Goal: Task Accomplishment & Management: Use online tool/utility

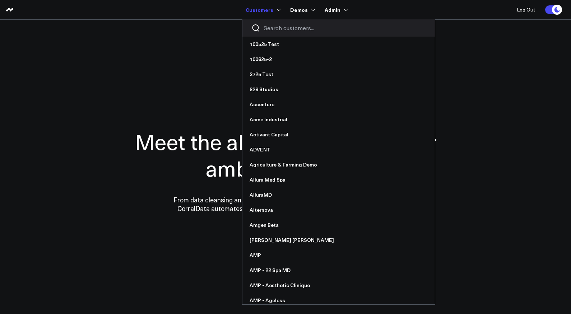
click at [275, 27] on input "Search customers input" at bounding box center [345, 28] width 162 height 8
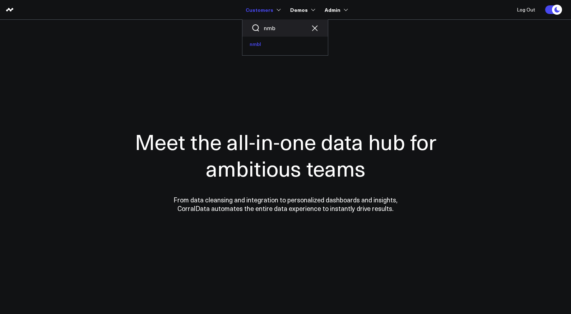
type input "nmb"
click at [266, 43] on link "nmbl" at bounding box center [284, 44] width 85 height 15
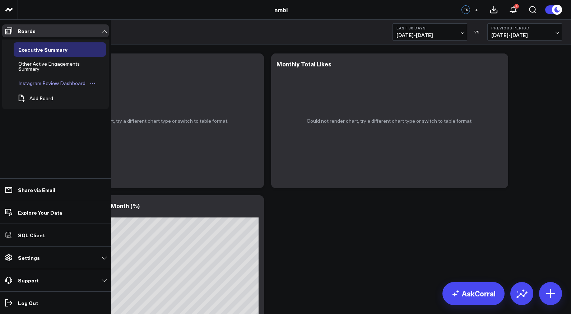
click at [32, 84] on div "Instagram Review Dashboard" at bounding box center [52, 83] width 71 height 9
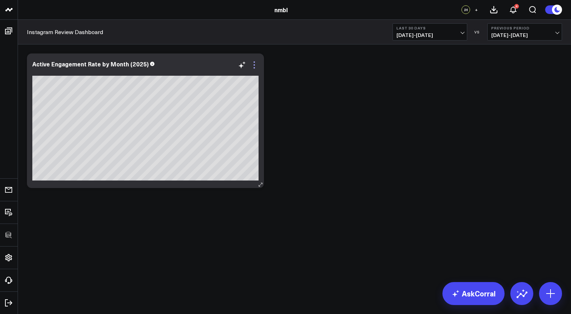
click at [254, 65] on icon at bounding box center [253, 64] width 1 height 1
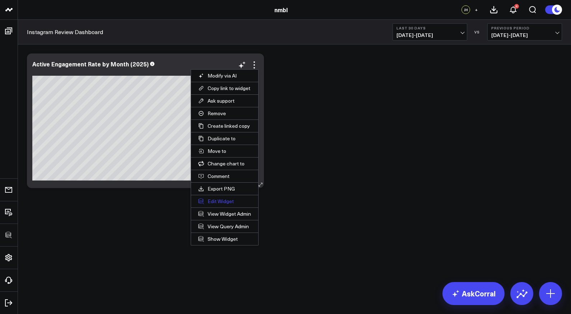
click at [222, 199] on button "Edit Widget" at bounding box center [224, 201] width 67 height 12
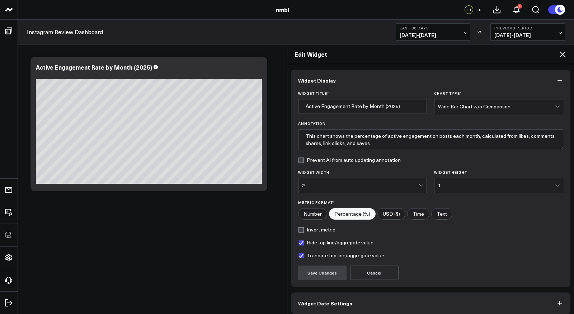
scroll to position [30, 0]
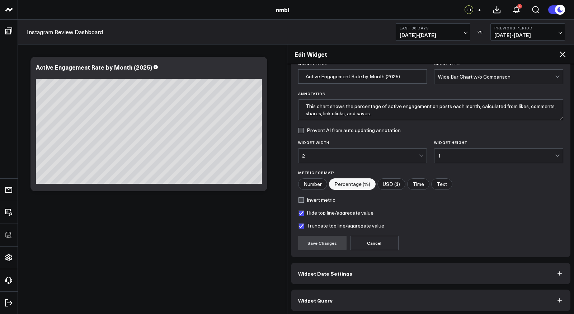
click at [348, 300] on button "Widget Query" at bounding box center [431, 301] width 280 height 22
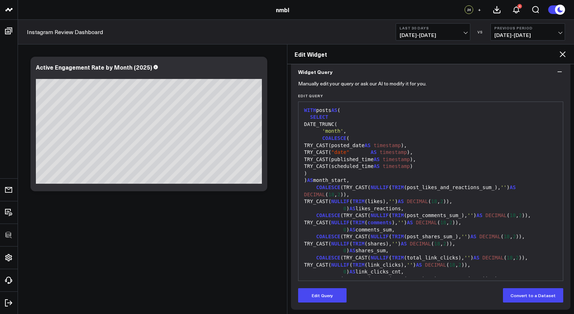
scroll to position [154, 0]
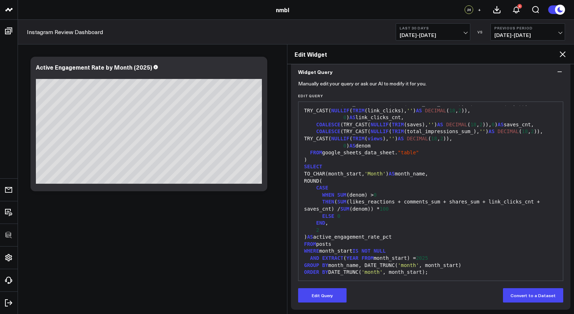
click at [565, 55] on icon at bounding box center [563, 54] width 9 height 9
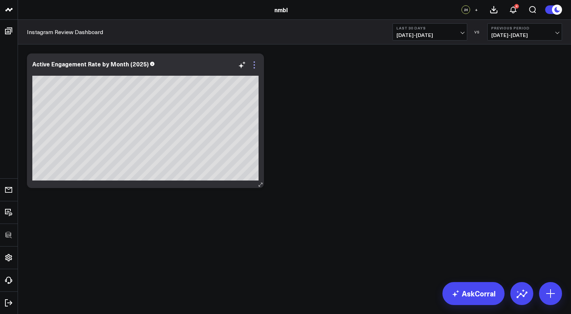
click at [255, 65] on icon at bounding box center [254, 65] width 9 height 9
click at [255, 66] on icon at bounding box center [254, 65] width 9 height 9
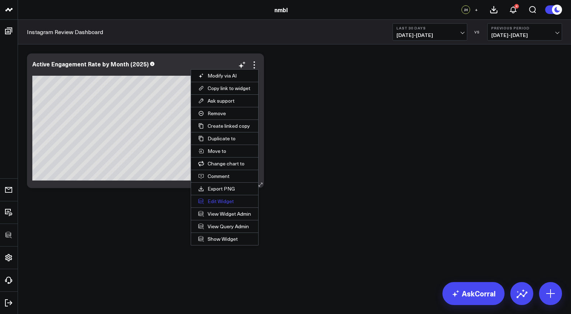
click at [226, 198] on button "Edit Widget" at bounding box center [224, 201] width 67 height 12
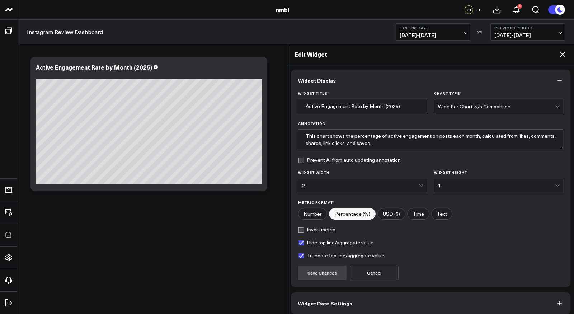
scroll to position [30, 0]
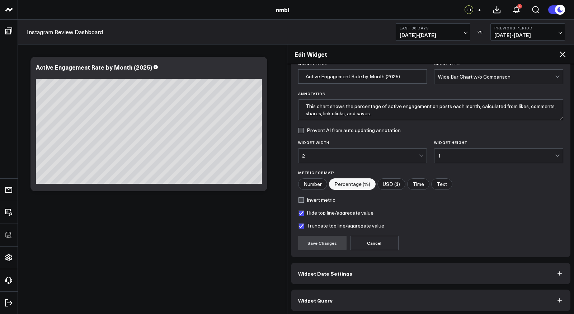
click at [339, 294] on button "Widget Query" at bounding box center [431, 301] width 280 height 22
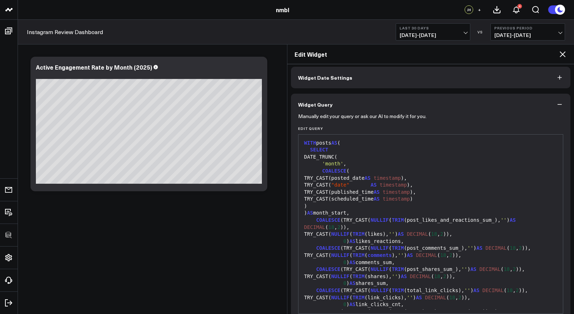
click at [365, 220] on div "COALESCE (TRY_CAST( NULLIF ( TRIM (post_likes_and_reactions_sum_), '' ) AS DECI…" at bounding box center [431, 224] width 258 height 14
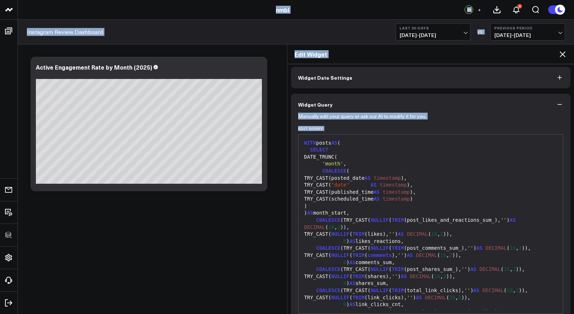
copy body "100525 Test 100625-2 3725 Test 829 Studios Accenture Acme Industrial Activant C…"
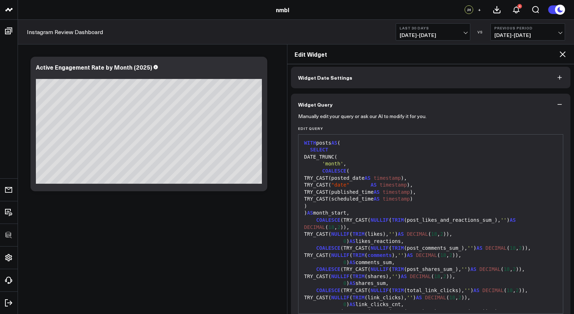
click at [384, 194] on div "TRY_CAST(published_time AS timestamp )," at bounding box center [431, 192] width 258 height 7
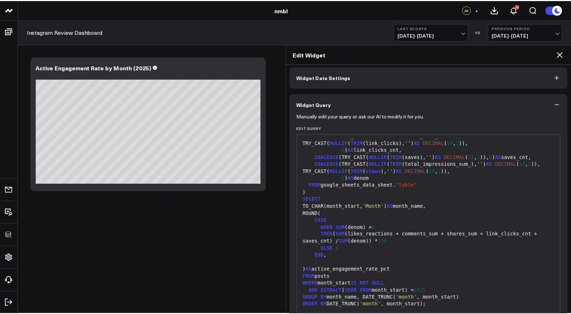
scroll to position [62, 0]
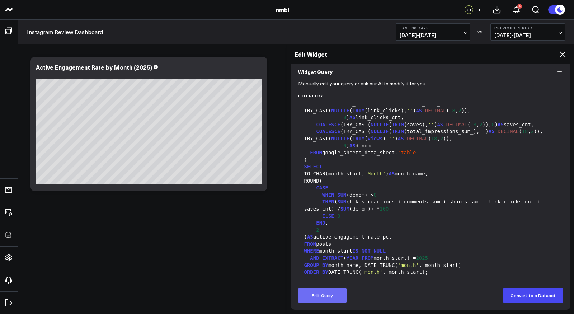
click at [320, 295] on button "Edit Query" at bounding box center [322, 295] width 48 height 14
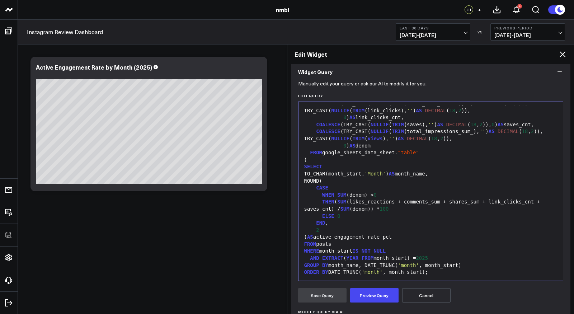
click at [361, 216] on div "ELSE 0" at bounding box center [431, 216] width 258 height 7
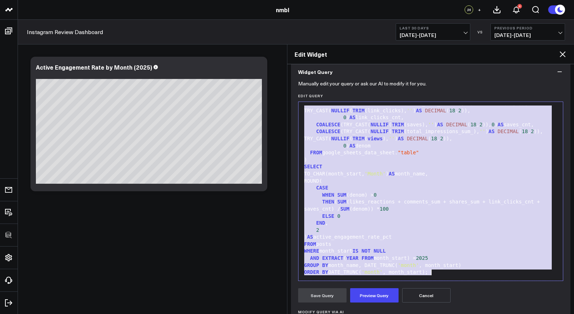
copy div "WITH posts AS ( SELECT DATE_TRUNC( 'month' , COALESCE ( TRY_CAST(posted_date AS…"
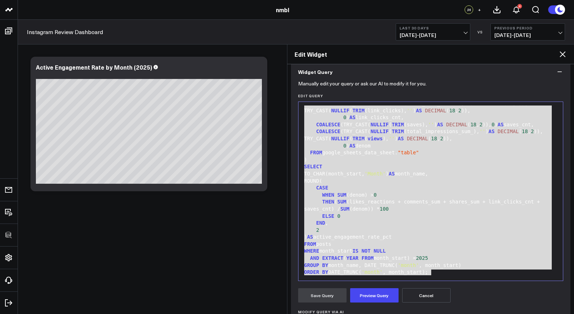
click at [418, 293] on button "Cancel" at bounding box center [426, 295] width 48 height 14
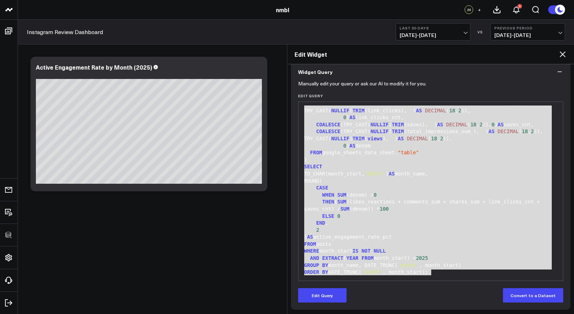
click at [562, 52] on icon at bounding box center [563, 54] width 9 height 9
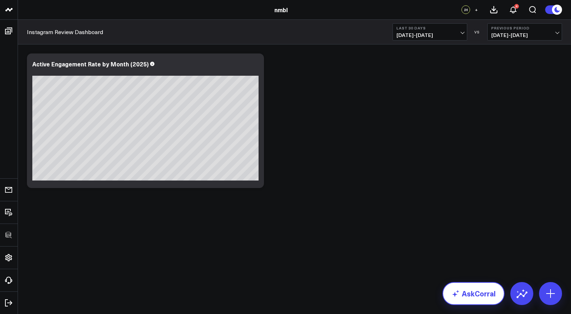
click at [480, 291] on link "AskCorral" at bounding box center [473, 293] width 62 height 23
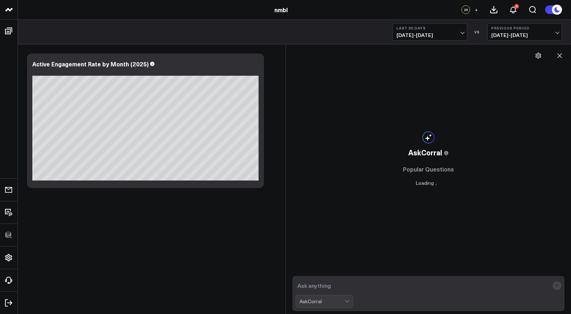
click at [345, 288] on textarea at bounding box center [422, 285] width 254 height 13
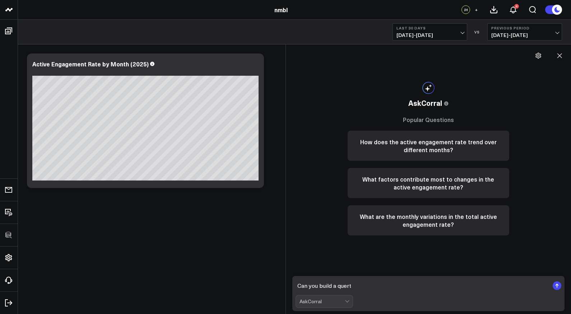
type textarea "Can you build a quer"
type textarea "Can you build a report for total views by month?"
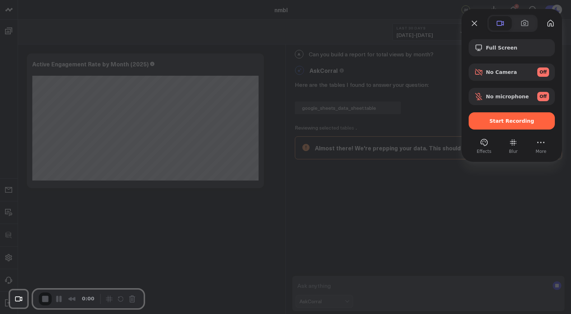
scroll to position [38, 0]
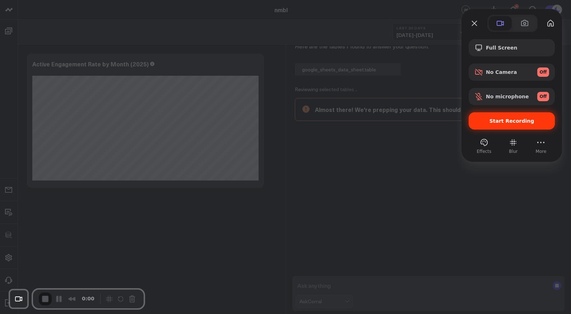
click at [495, 121] on span "Start Recording" at bounding box center [511, 121] width 45 height 6
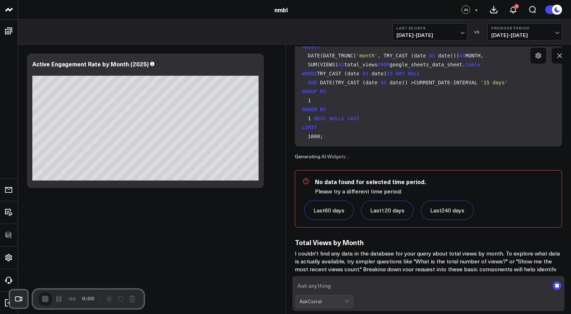
scroll to position [106, 0]
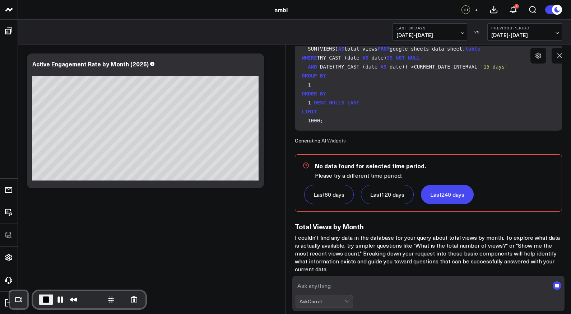
click at [447, 196] on link "Last 240 days" at bounding box center [447, 194] width 53 height 19
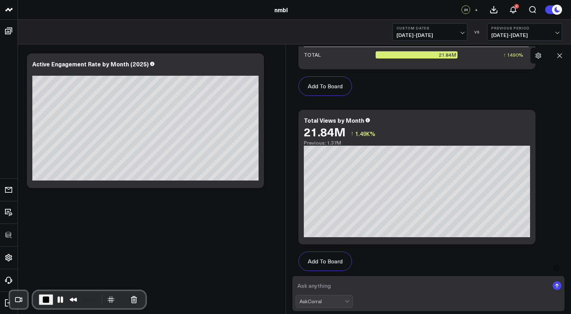
scroll to position [313, 0]
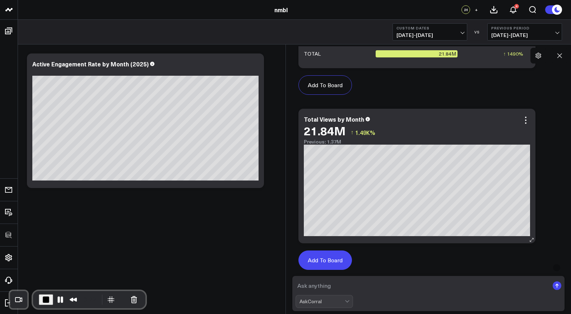
click at [332, 258] on button "Add To Board" at bounding box center [324, 260] width 53 height 19
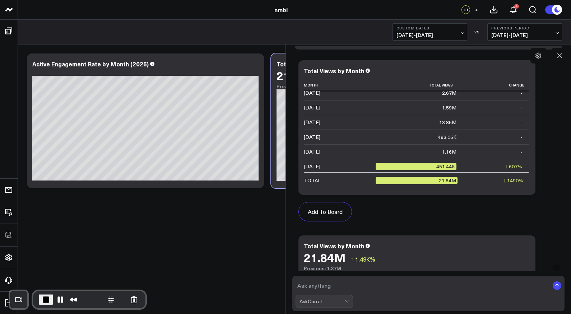
scroll to position [185, 0]
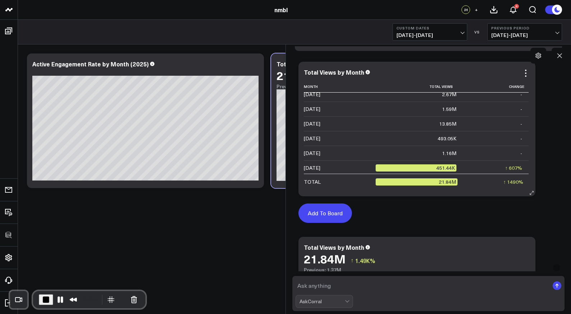
click at [339, 210] on button "Add To Board" at bounding box center [324, 213] width 53 height 19
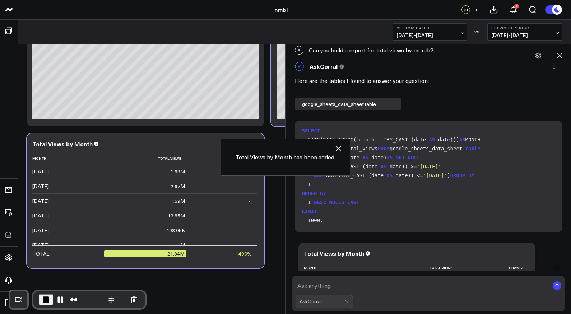
scroll to position [0, 0]
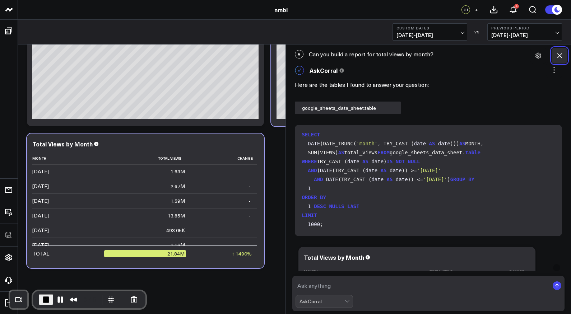
click at [559, 56] on icon at bounding box center [559, 55] width 5 height 5
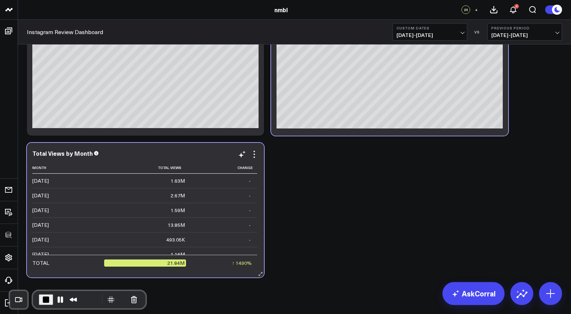
scroll to position [53, 0]
click at [254, 152] on icon at bounding box center [254, 154] width 9 height 9
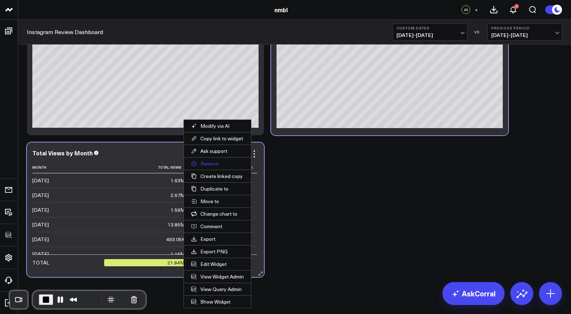
click at [215, 161] on button "Remove" at bounding box center [217, 164] width 67 height 12
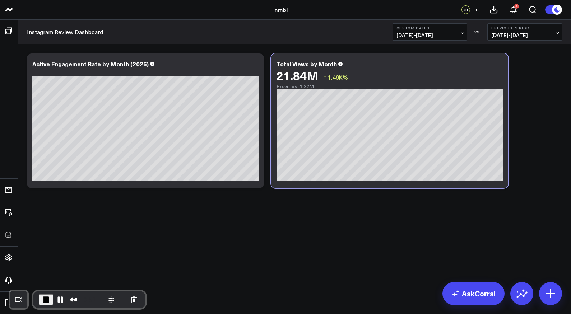
scroll to position [0, 0]
click at [498, 65] on icon at bounding box center [498, 64] width 1 height 1
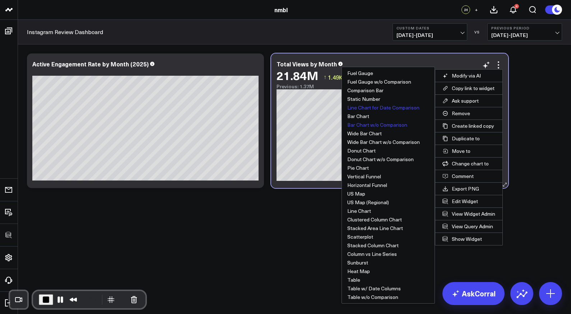
click at [368, 126] on button "Bar Chart w/o Comparison" at bounding box center [388, 125] width 93 height 9
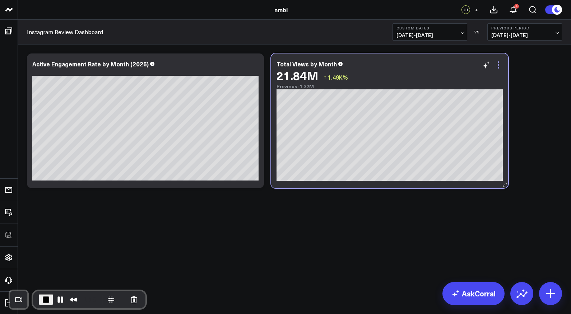
click at [499, 64] on icon at bounding box center [498, 65] width 9 height 9
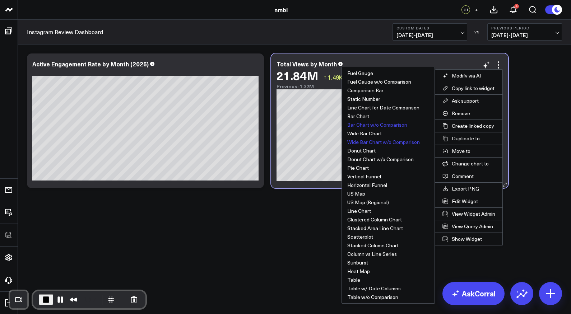
click at [374, 143] on button "Wide Bar Chart w/o Comparison" at bounding box center [388, 142] width 93 height 9
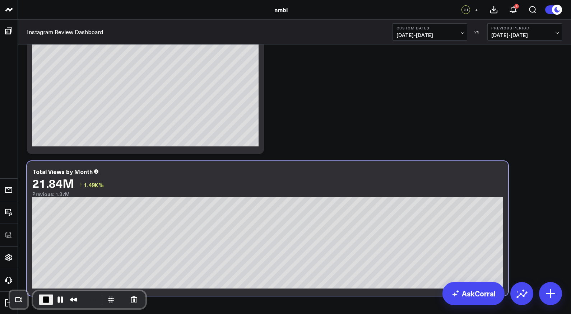
scroll to position [62, 0]
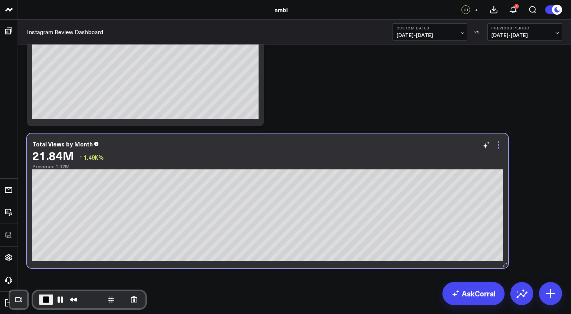
click at [498, 146] on icon at bounding box center [498, 145] width 9 height 9
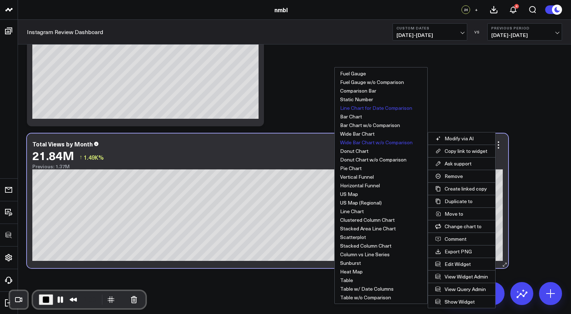
click at [357, 107] on button "Line Chart for Date Comparison" at bounding box center [381, 108] width 93 height 9
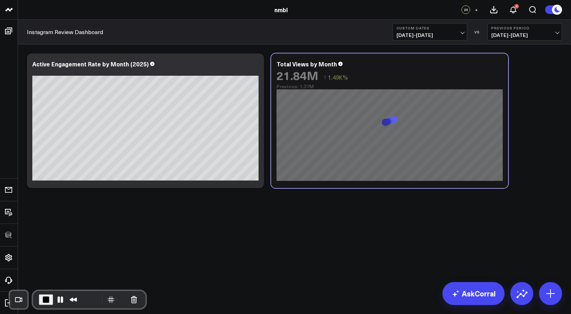
scroll to position [0, 0]
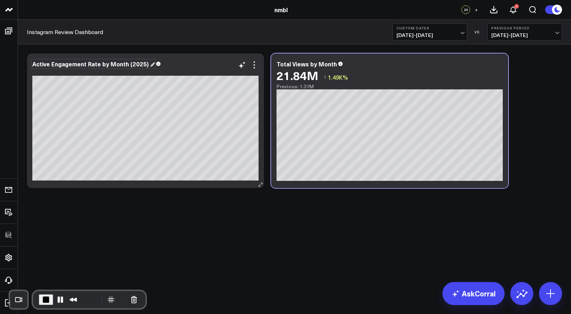
click at [128, 62] on div "Active Engagement Rate by Month (2025)" at bounding box center [93, 64] width 122 height 8
drag, startPoint x: 125, startPoint y: 63, endPoint x: 152, endPoint y: 64, distance: 26.9
click at [151, 64] on div "Active Engagement Rate by Month (2025)" at bounding box center [145, 64] width 226 height 6
click at [250, 224] on div "Modify via AI Copy link to widget Ask support Remove Create linked copy Executi…" at bounding box center [294, 140] width 553 height 190
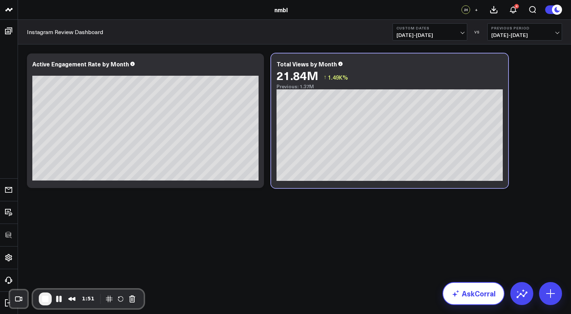
click at [489, 295] on link "AskCorral" at bounding box center [473, 293] width 62 height 23
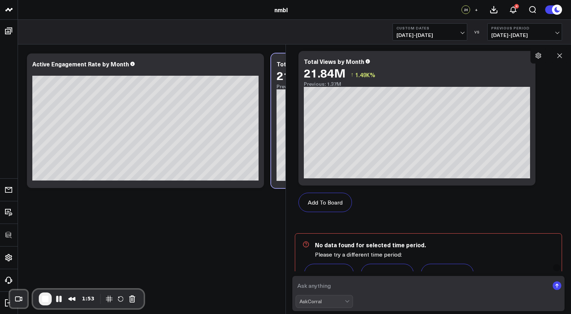
scroll to position [556, 0]
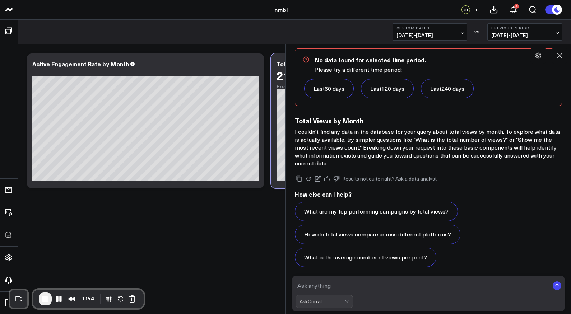
click at [347, 284] on textarea at bounding box center [422, 285] width 254 height 13
paste textarea "Top Performing Posts By Active Engagement Rate (main KPI), Likes, Comments, Sha…"
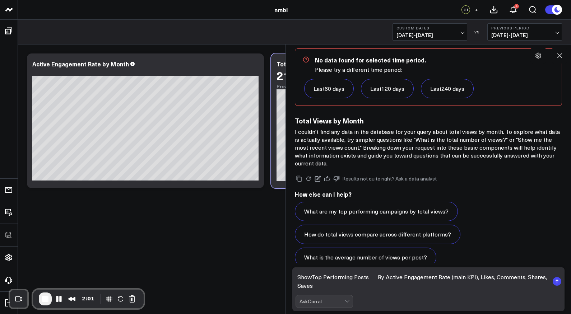
scroll to position [565, 0]
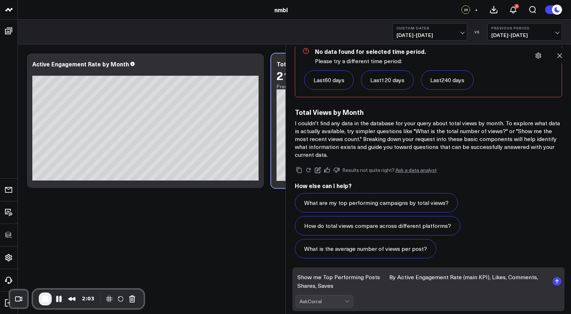
click at [381, 277] on textarea "Show me Top Performing Posts By Active Engagement Rate (main KPI), Likes, Comme…" at bounding box center [422, 282] width 254 height 22
drag, startPoint x: 449, startPoint y: 279, endPoint x: 478, endPoint y: 278, distance: 28.7
click at [479, 279] on textarea "Show me Top Performing Posts By Active Engagement Rate (main KPI), Likes, Comme…" at bounding box center [422, 282] width 254 height 22
drag, startPoint x: 476, startPoint y: 278, endPoint x: 450, endPoint y: 277, distance: 26.2
click at [450, 277] on textarea "Show me Top Performing Posts By Active Engagement Rate (main KPI), Likes, Comme…" at bounding box center [422, 282] width 254 height 22
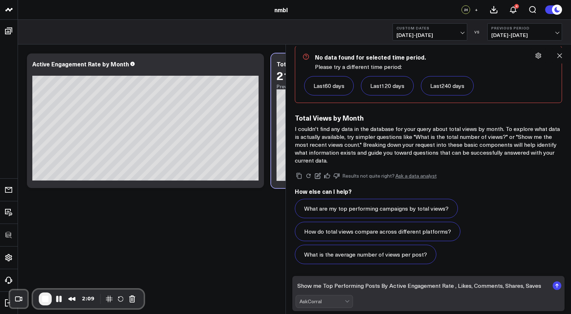
scroll to position [556, 0]
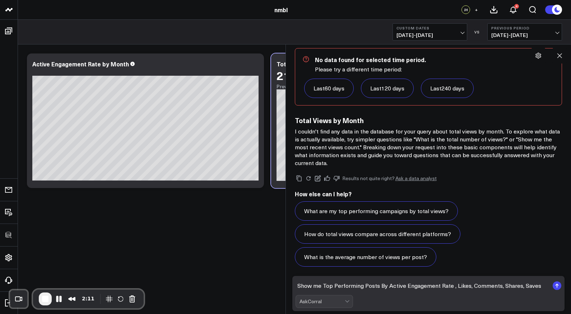
click at [540, 286] on textarea "Show me Top Performing Posts By Active Engagement Rate , Likes, Comments, Share…" at bounding box center [422, 285] width 254 height 13
type textarea "Show me Top Performing Posts By Active Engagement Rate , Likes, Comments, Share…"
click at [556, 285] on icon "submit" at bounding box center [556, 286] width 1 height 4
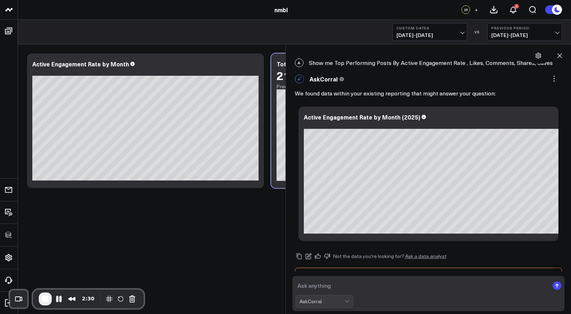
scroll to position [737, 0]
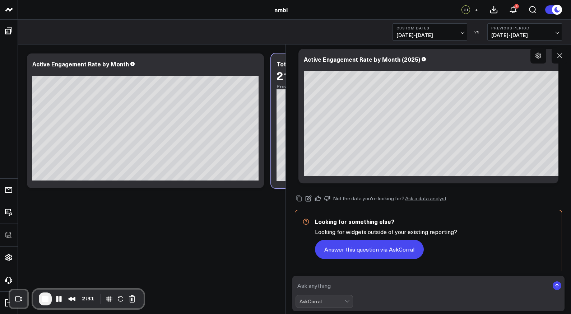
click at [383, 247] on button "Answer this question via AskCorral" at bounding box center [369, 249] width 109 height 19
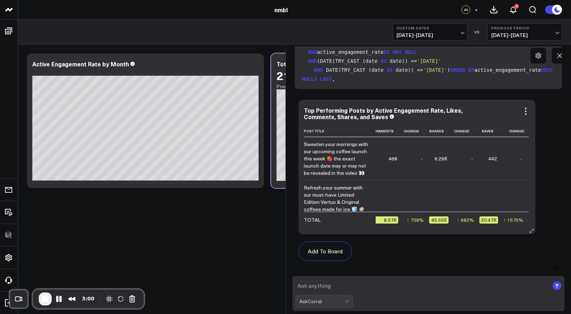
scroll to position [0, 0]
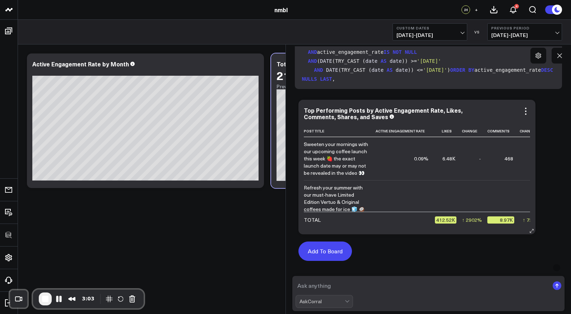
click at [332, 248] on button "Add To Board" at bounding box center [324, 251] width 53 height 19
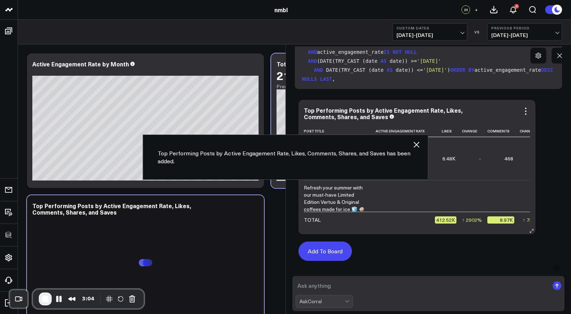
scroll to position [62, 0]
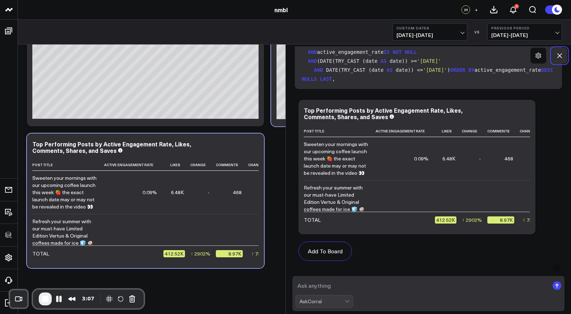
click at [558, 52] on icon at bounding box center [559, 55] width 7 height 7
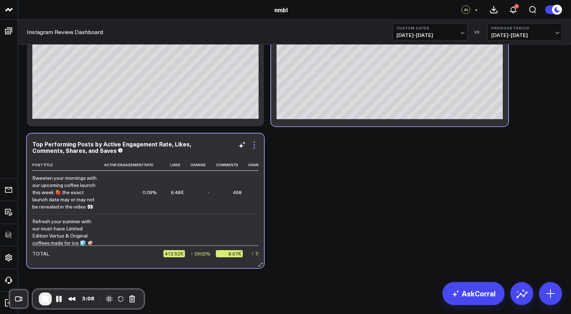
click at [253, 145] on icon at bounding box center [254, 145] width 9 height 9
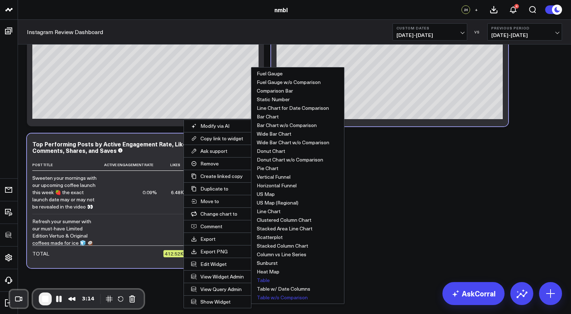
click at [293, 298] on button "Table w/o Comparison" at bounding box center [297, 297] width 93 height 9
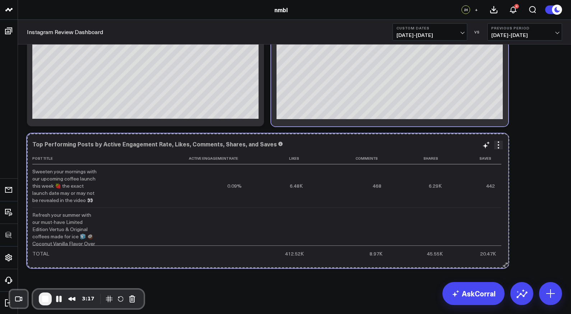
drag, startPoint x: 259, startPoint y: 263, endPoint x: 507, endPoint y: 257, distance: 248.1
click at [506, 257] on div "Top Performing Posts by Active Engagement Rate, Likes, Comments, Shares, and Sa…" at bounding box center [267, 201] width 481 height 135
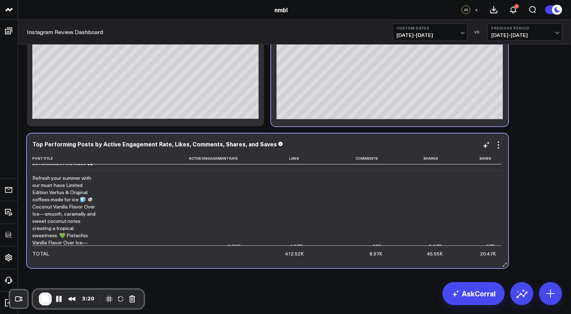
scroll to position [0, 0]
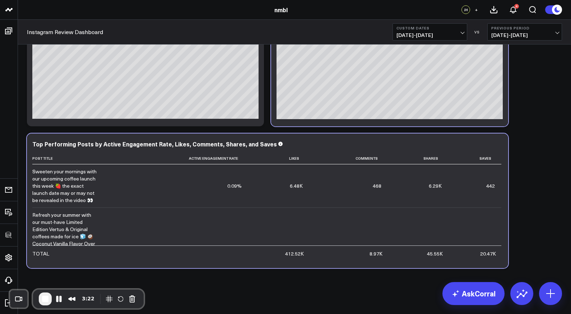
click at [533, 196] on div "Modify via AI Copy link to widget Ask support Remove Create linked copy Executi…" at bounding box center [294, 130] width 542 height 284
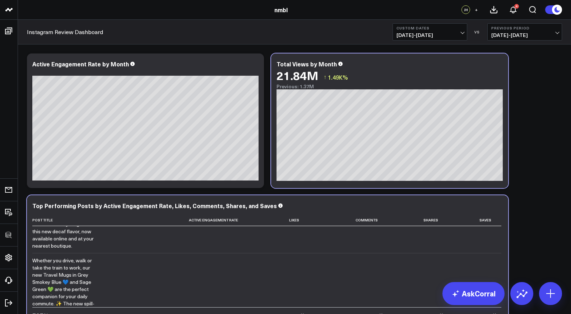
scroll to position [62, 0]
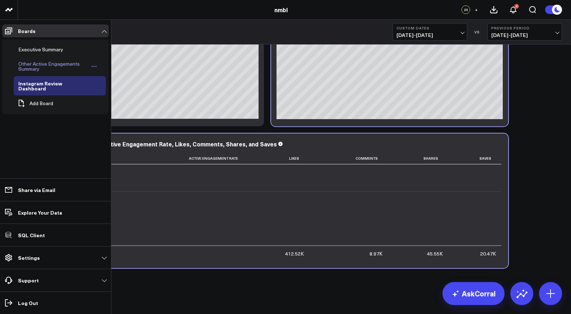
click at [35, 66] on div "Other Active Engagements Summary" at bounding box center [53, 67] width 73 height 14
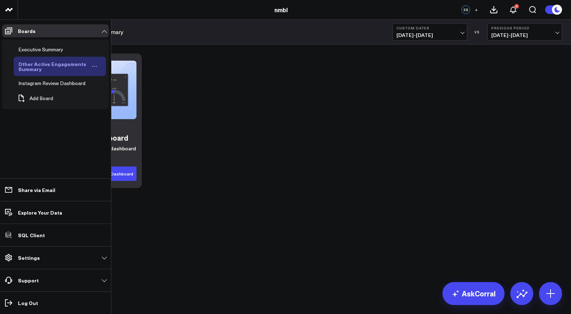
click at [94, 64] on icon "Open board menu" at bounding box center [95, 67] width 6 height 6
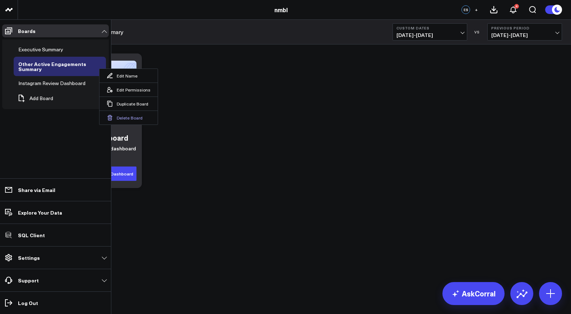
click at [126, 118] on button "Delete Board" at bounding box center [128, 118] width 58 height 14
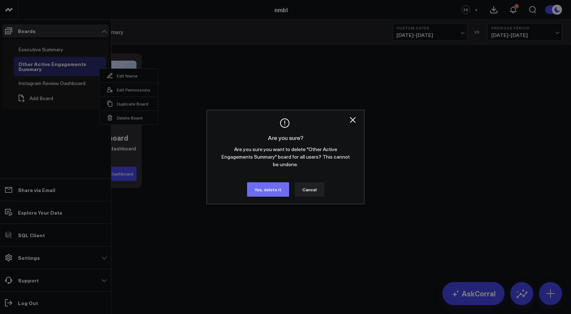
click at [272, 191] on button "Yes, delete it" at bounding box center [268, 189] width 42 height 14
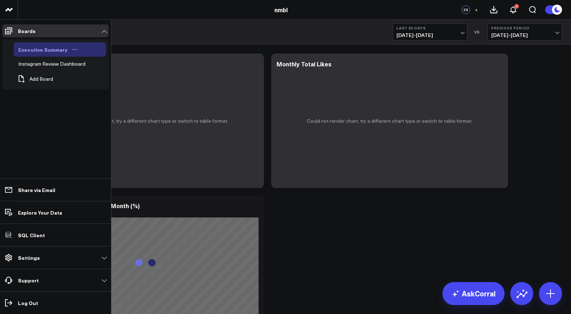
click at [40, 50] on div "Executive Summary" at bounding box center [43, 49] width 53 height 9
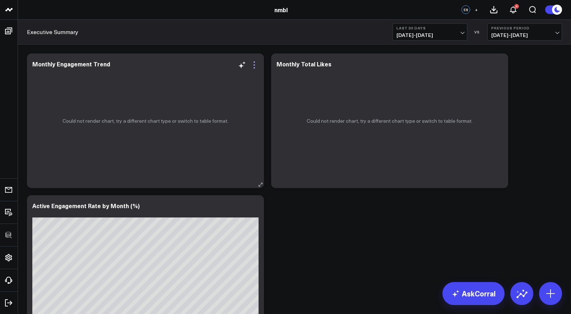
click at [254, 65] on icon at bounding box center [253, 64] width 1 height 1
click at [255, 66] on icon at bounding box center [254, 65] width 9 height 9
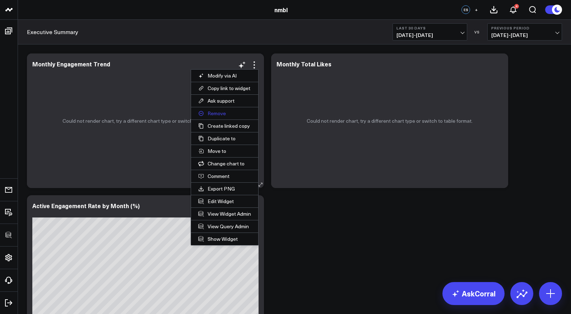
click at [219, 114] on button "Remove" at bounding box center [224, 113] width 67 height 12
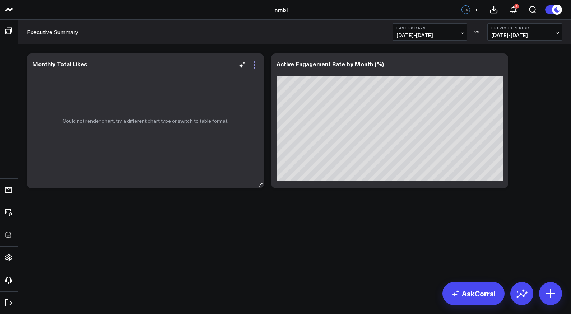
click at [254, 65] on icon at bounding box center [253, 64] width 1 height 1
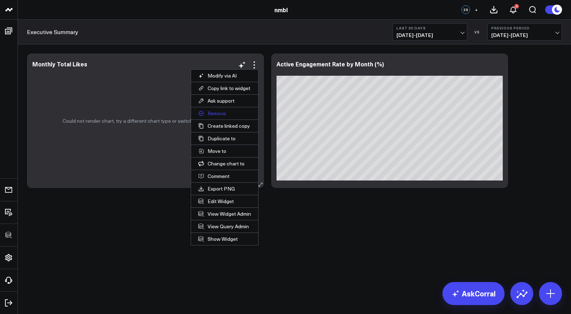
click at [214, 112] on button "Remove" at bounding box center [224, 113] width 67 height 12
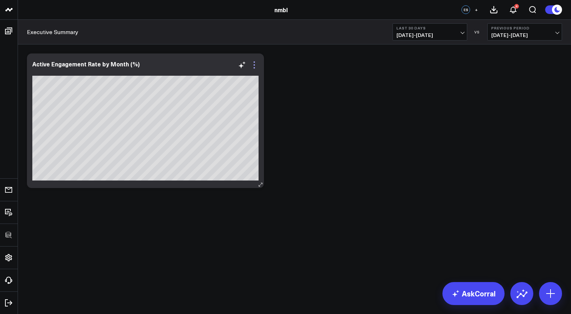
click at [255, 65] on icon at bounding box center [254, 65] width 9 height 9
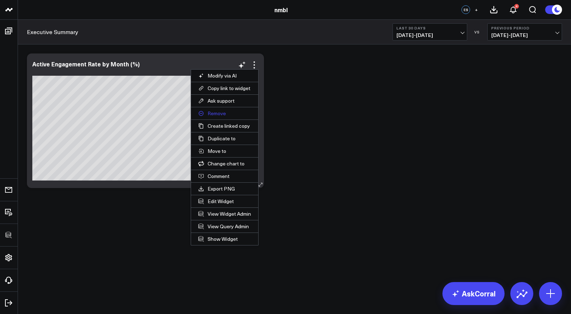
click at [230, 110] on button "Remove" at bounding box center [224, 113] width 67 height 12
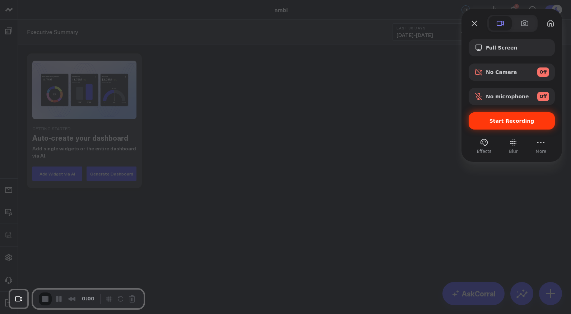
click at [521, 122] on span "Start Recording" at bounding box center [511, 121] width 45 height 6
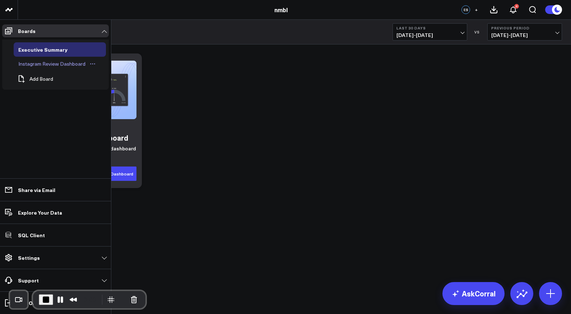
click at [54, 63] on div "Instagram Review Dashboard" at bounding box center [52, 64] width 71 height 9
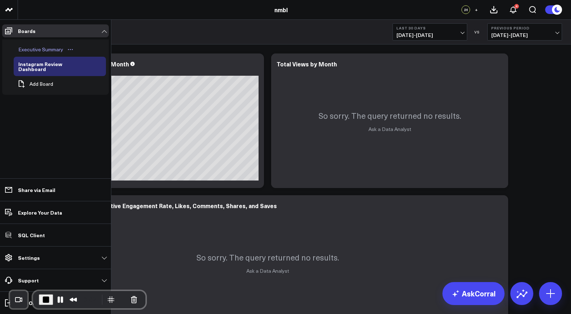
click at [39, 48] on div "Executive Summary" at bounding box center [41, 49] width 48 height 9
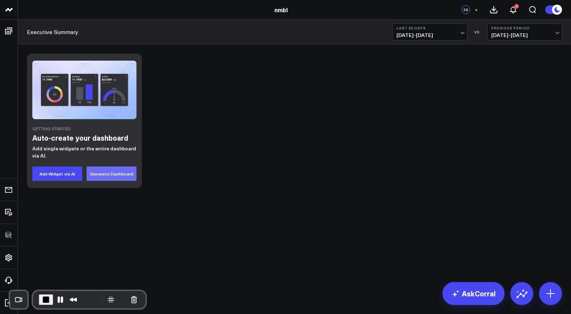
click at [114, 174] on button "Generate Dashboard" at bounding box center [112, 174] width 50 height 14
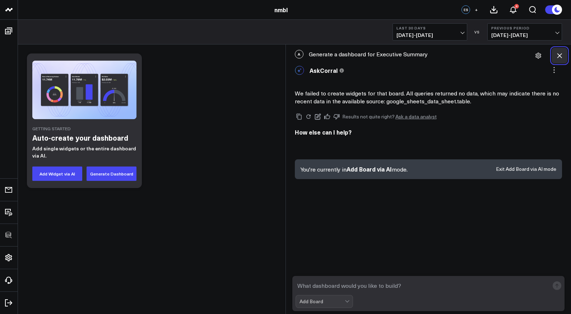
click at [560, 53] on icon at bounding box center [559, 55] width 7 height 7
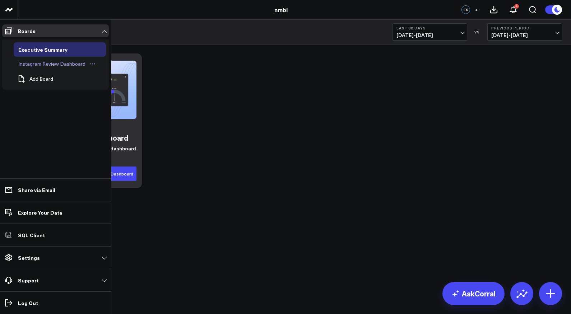
click at [35, 62] on div "Instagram Review Dashboard" at bounding box center [52, 64] width 71 height 9
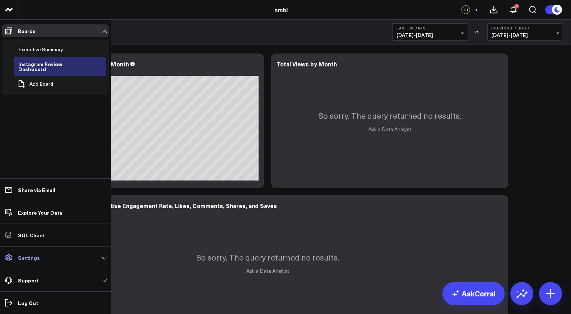
click at [40, 263] on link "Settings" at bounding box center [55, 257] width 107 height 13
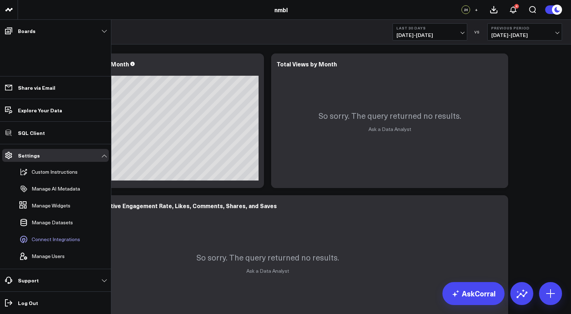
click at [50, 240] on span "Connect Integrations" at bounding box center [56, 240] width 48 height 6
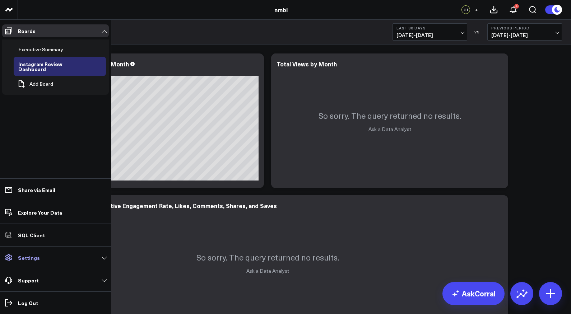
click at [45, 260] on link "Settings" at bounding box center [55, 257] width 107 height 13
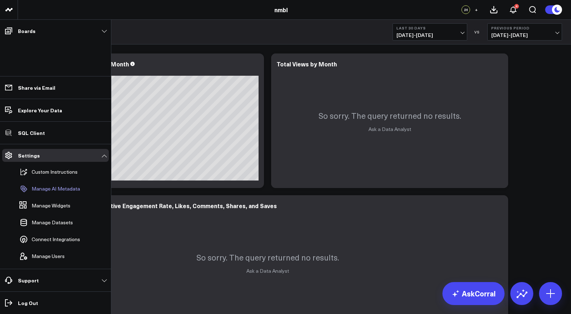
click at [48, 187] on p "Manage AI Metadata" at bounding box center [56, 189] width 48 height 6
